Goal: Task Accomplishment & Management: Complete application form

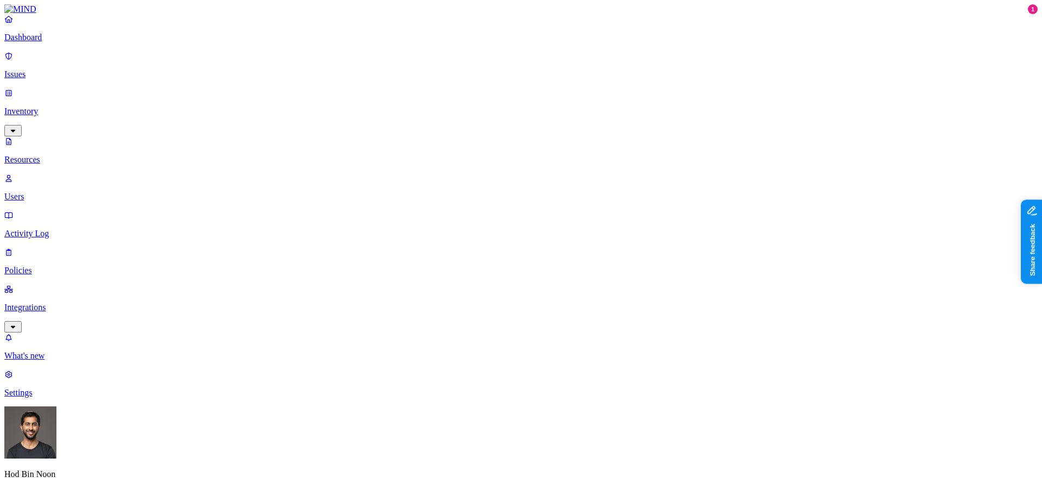
click at [45, 42] on p "Dashboard" at bounding box center [521, 38] width 1034 height 10
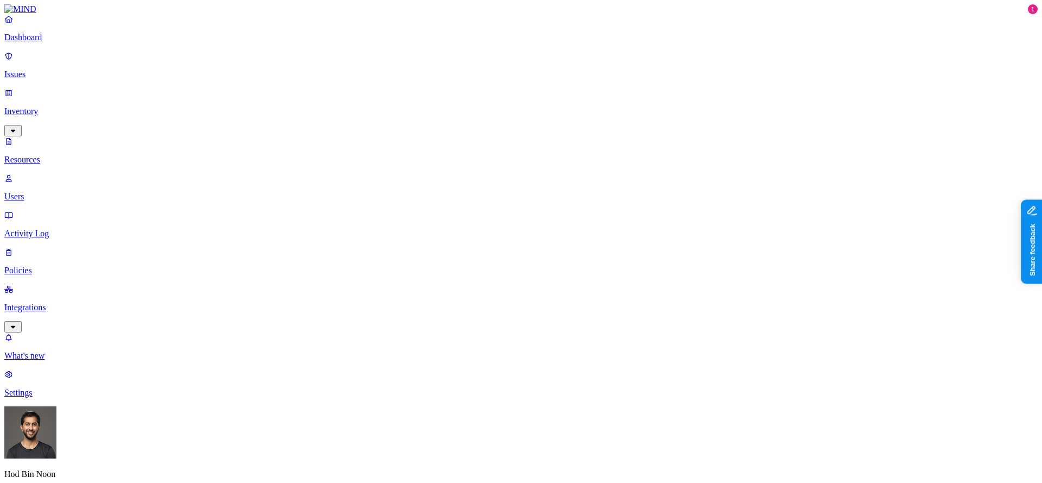
drag, startPoint x: 787, startPoint y: 212, endPoint x: 748, endPoint y: 212, distance: 38.5
drag, startPoint x: 859, startPoint y: 257, endPoint x: 879, endPoint y: 257, distance: 20.1
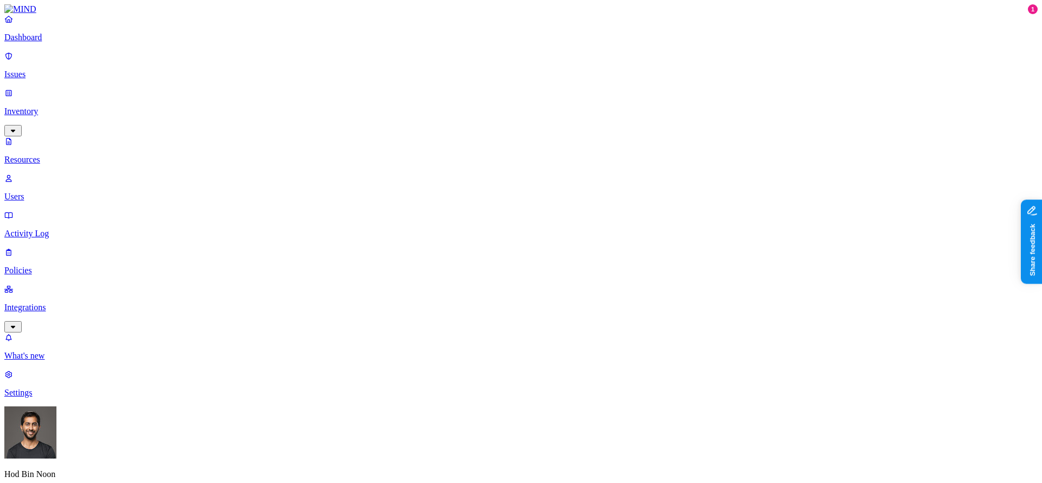
click at [59, 42] on p "Dashboard" at bounding box center [521, 38] width 1034 height 10
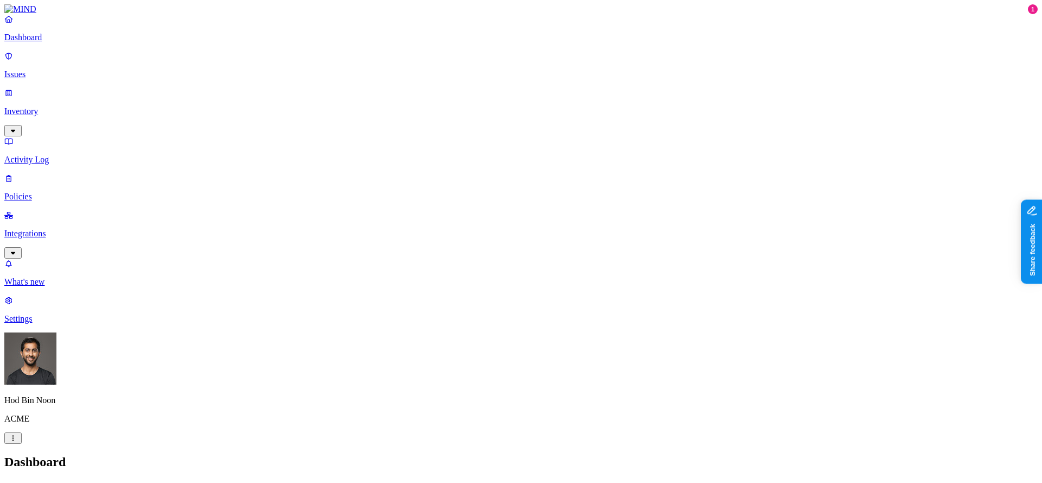
click at [63, 229] on p "Integrations" at bounding box center [521, 234] width 1034 height 10
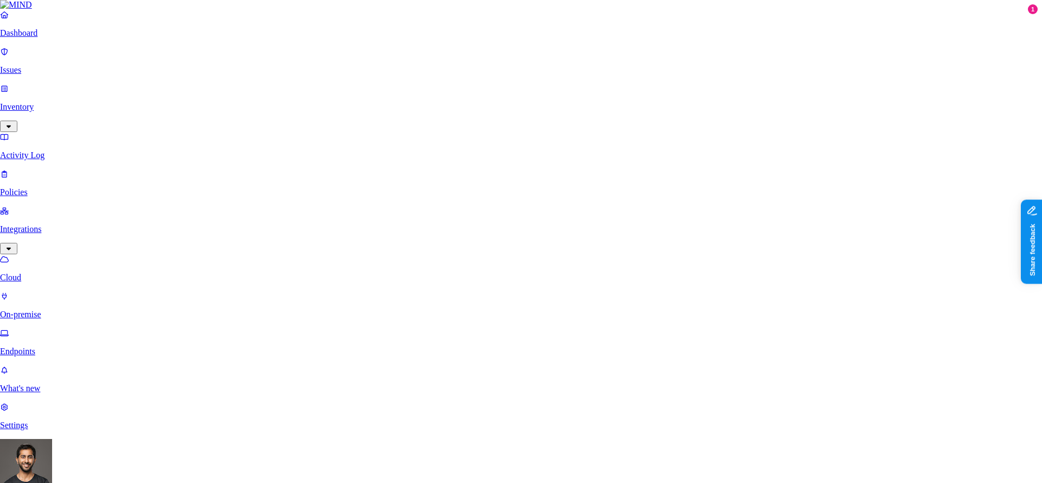
scroll to position [90, 0]
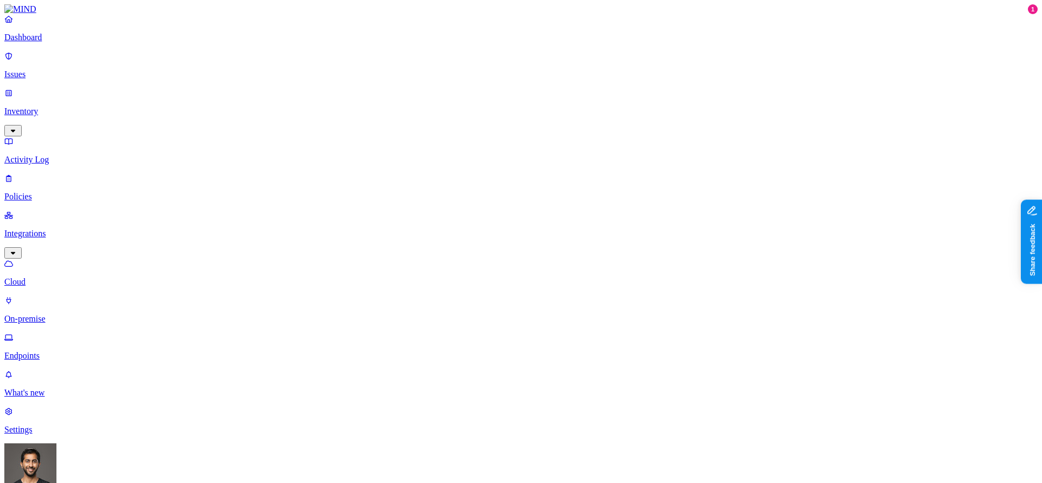
click at [34, 42] on p "Dashboard" at bounding box center [521, 38] width 1034 height 10
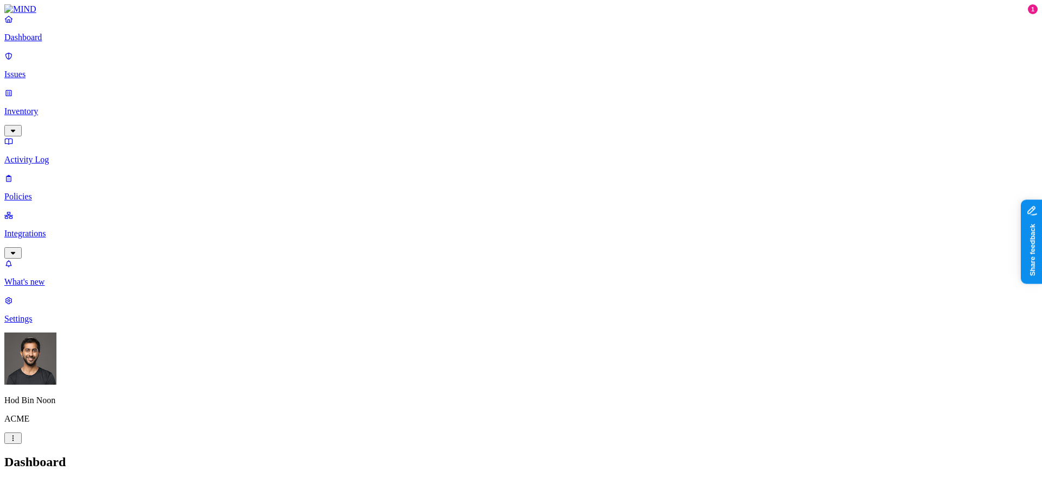
click at [54, 192] on p "Policies" at bounding box center [521, 197] width 1034 height 10
click at [65, 480] on button "Create Policy" at bounding box center [34, 485] width 61 height 11
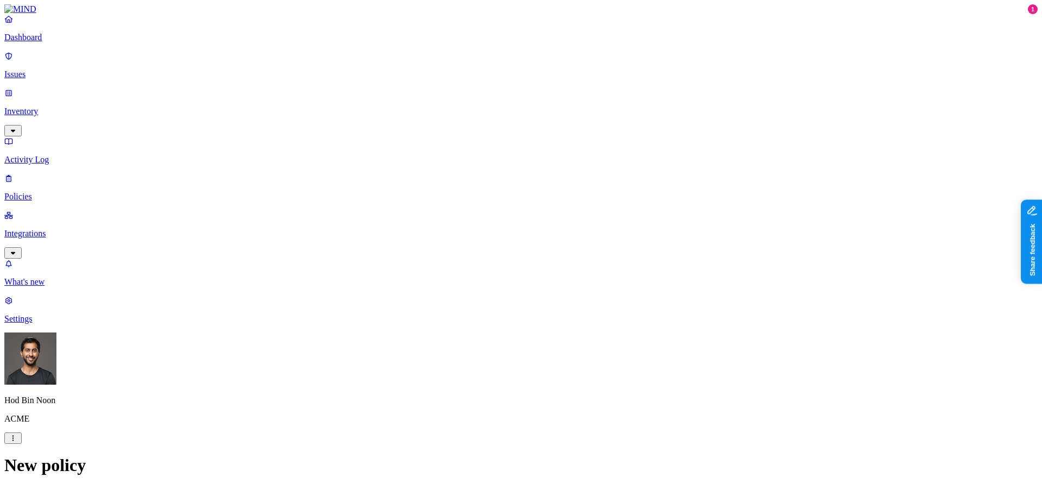
click at [491, 351] on label "Web Domain" at bounding box center [477, 353] width 28 height 19
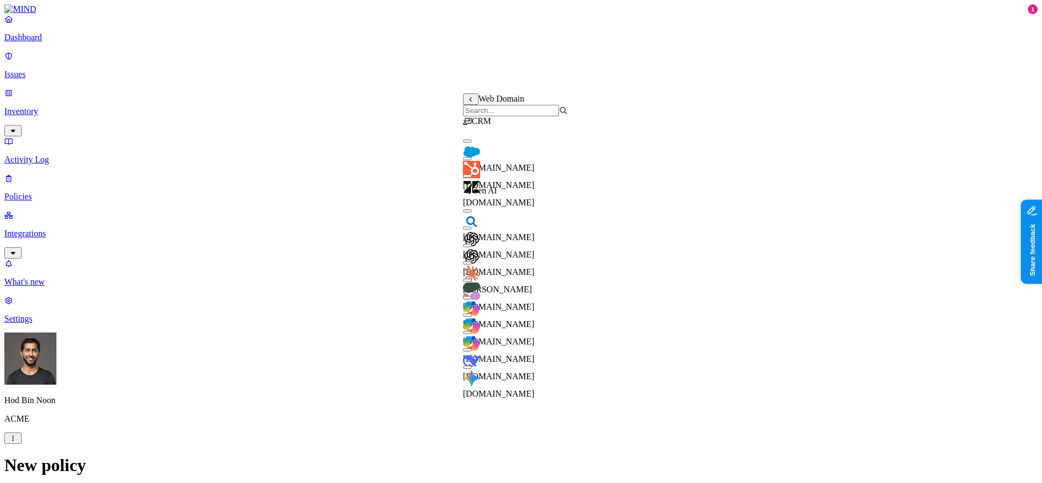
click at [528, 163] on span "[DOMAIN_NAME]" at bounding box center [499, 167] width 72 height 9
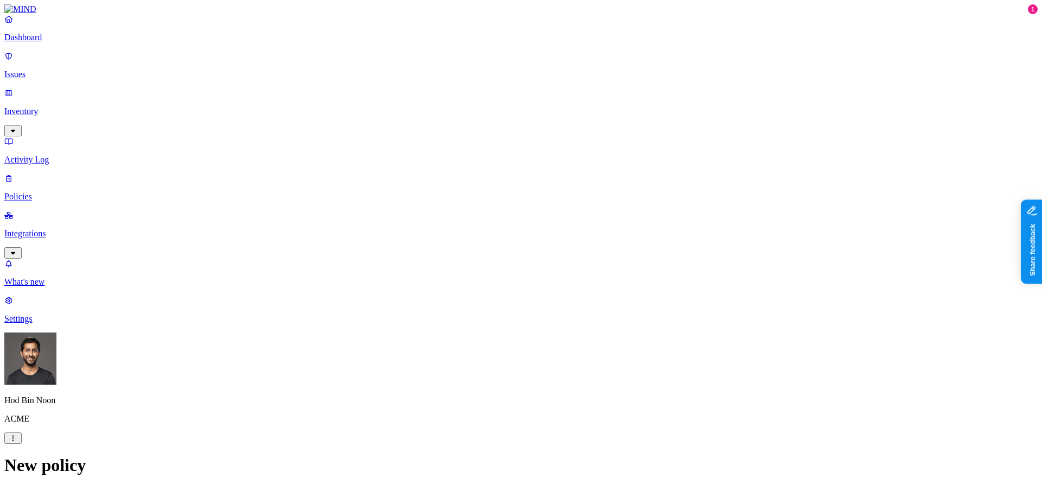
click at [495, 386] on label "Web Category" at bounding box center [479, 381] width 32 height 19
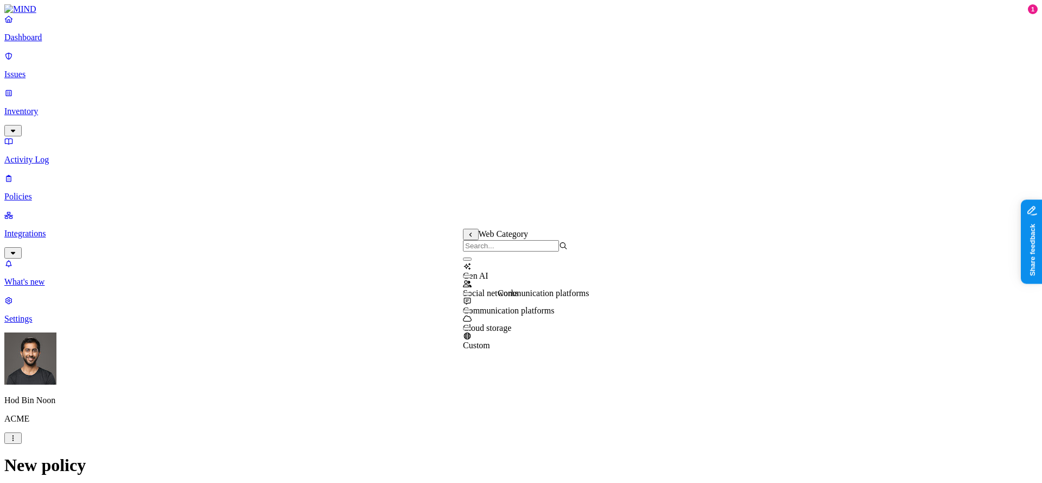
click at [522, 307] on span "Communication platforms" at bounding box center [508, 310] width 91 height 9
click at [510, 288] on span "Social networks" at bounding box center [491, 292] width 56 height 9
click at [489, 271] on span "Gen AI" at bounding box center [476, 275] width 26 height 9
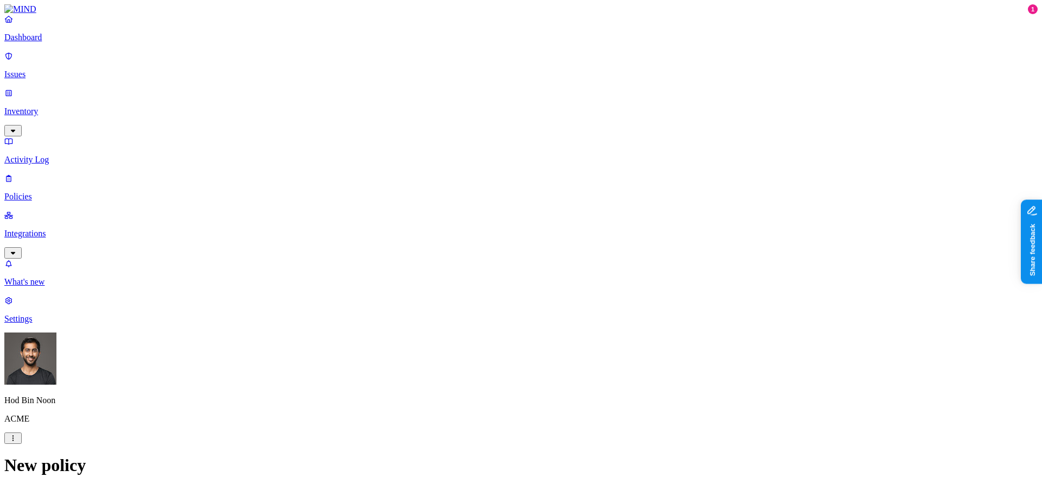
click at [500, 385] on label "Departments" at bounding box center [477, 380] width 45 height 9
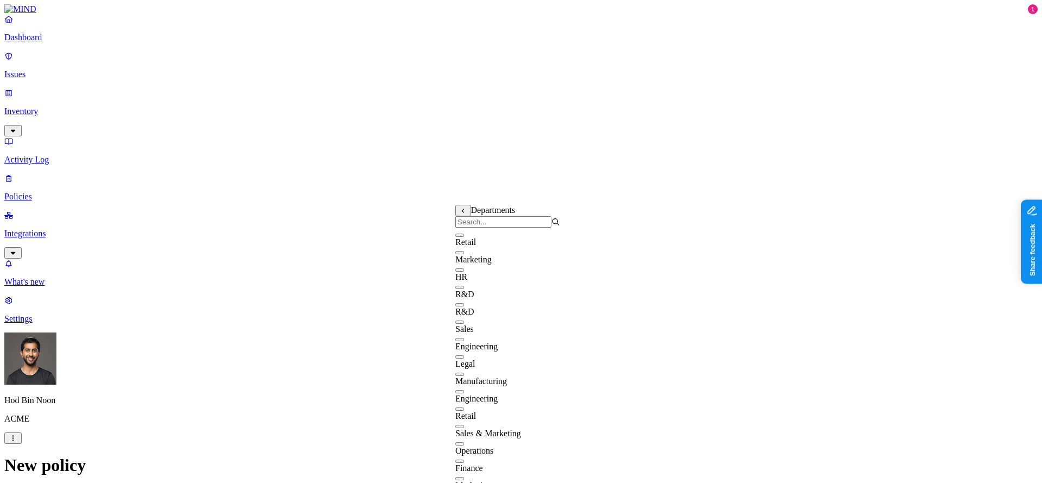
click at [464, 324] on button "button" at bounding box center [459, 321] width 9 height 3
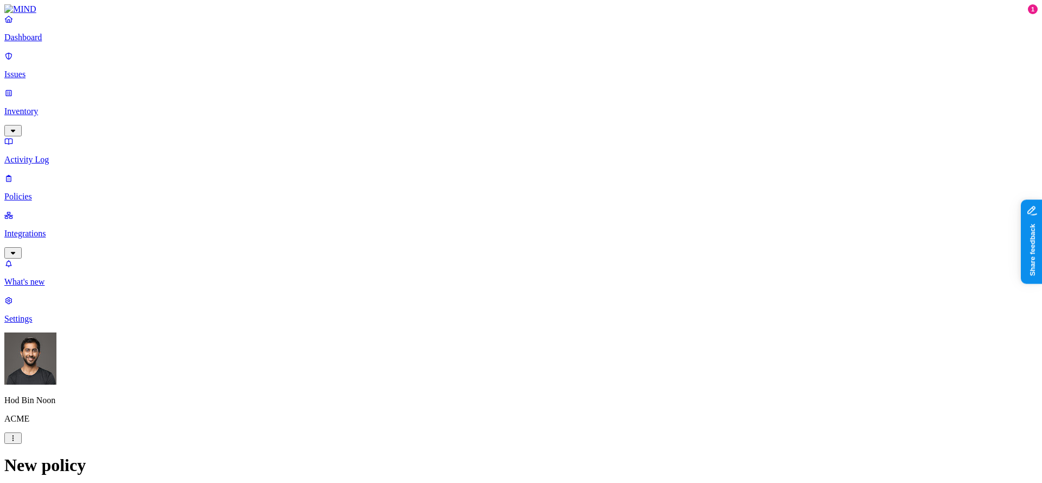
scroll to position [400, 0]
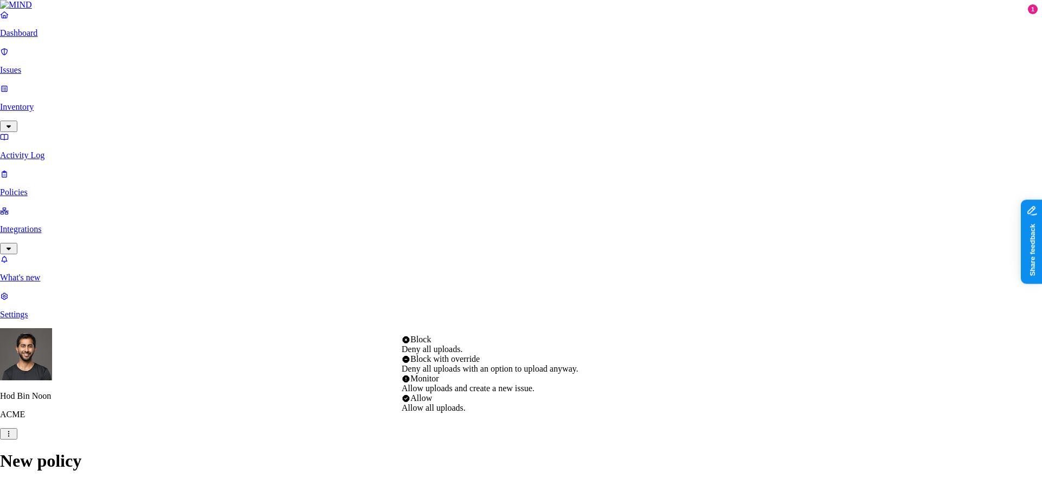
drag, startPoint x: 335, startPoint y: 348, endPoint x: 350, endPoint y: 353, distance: 16.1
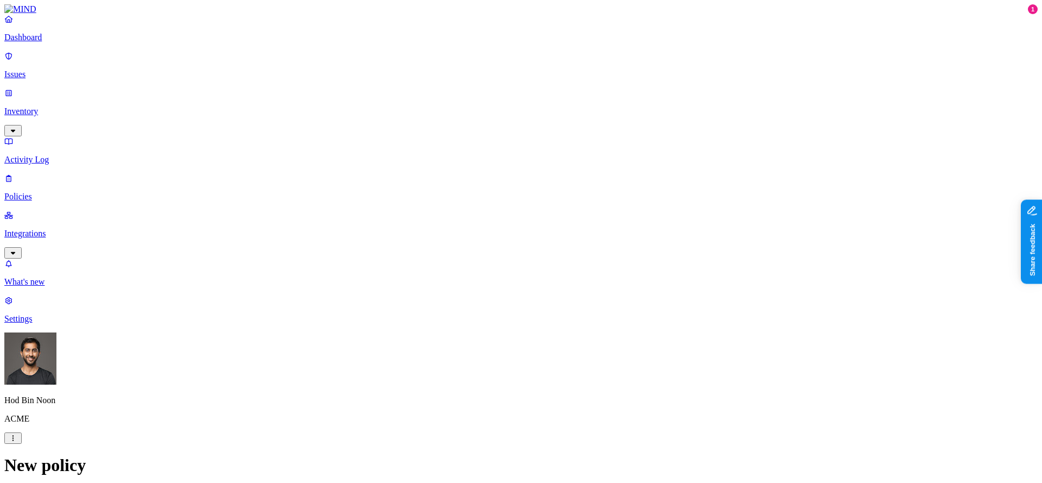
scroll to position [449, 0]
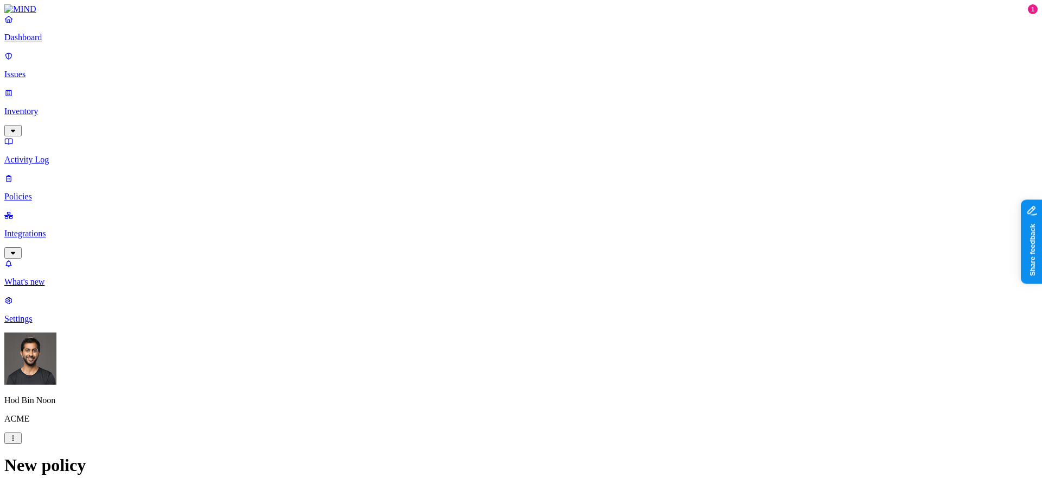
click at [53, 42] on p "Dashboard" at bounding box center [521, 38] width 1034 height 10
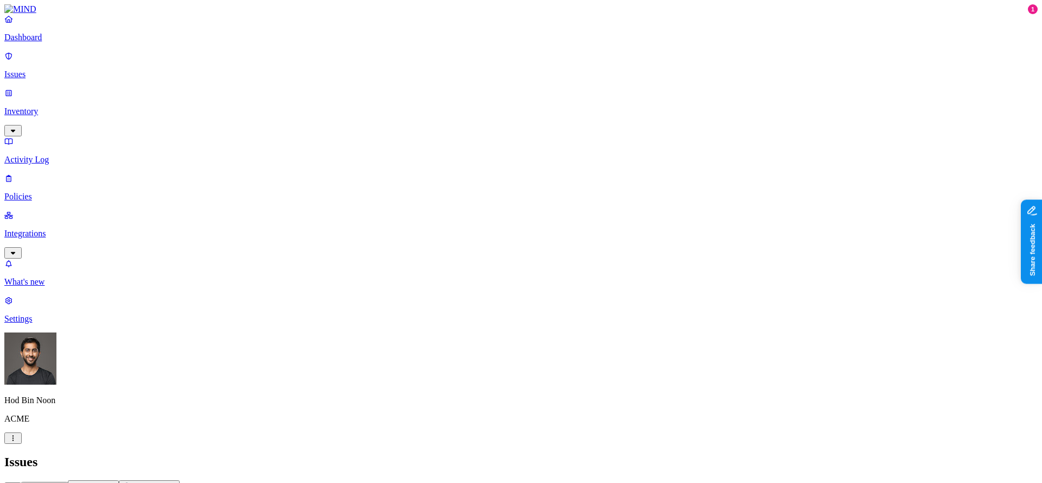
drag, startPoint x: 765, startPoint y: 197, endPoint x: 810, endPoint y: 197, distance: 45.1
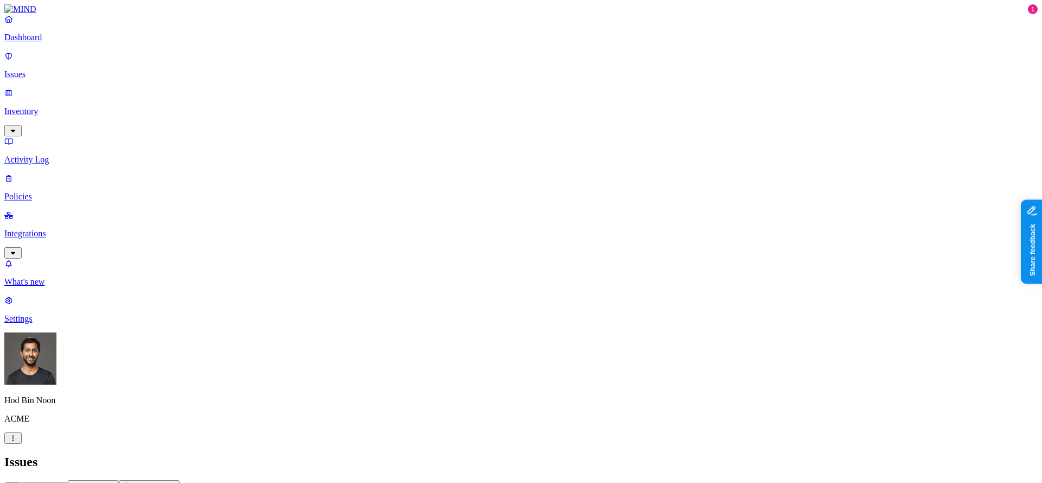
scroll to position [0, 0]
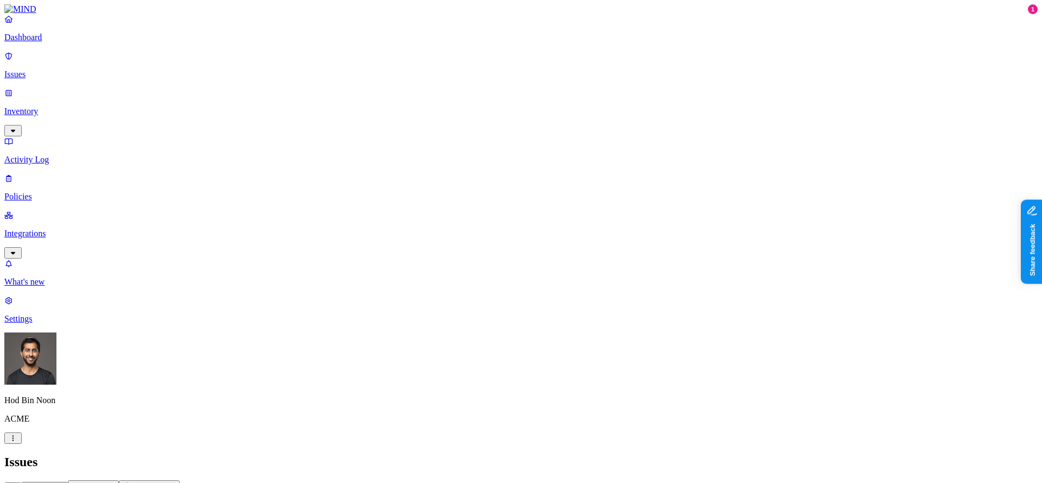
scroll to position [410, 0]
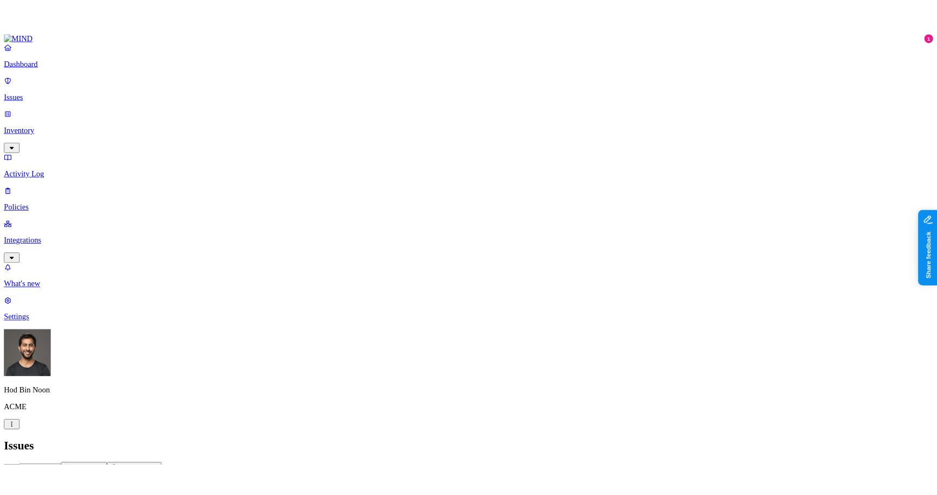
scroll to position [418, 0]
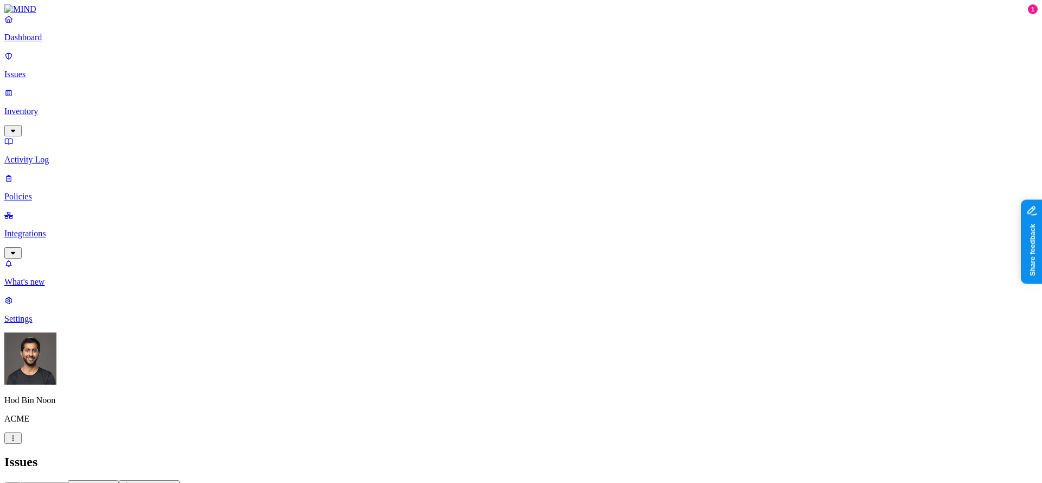
click at [43, 210] on link "Integrations" at bounding box center [521, 233] width 1034 height 47
